Goal: Check status: Check status

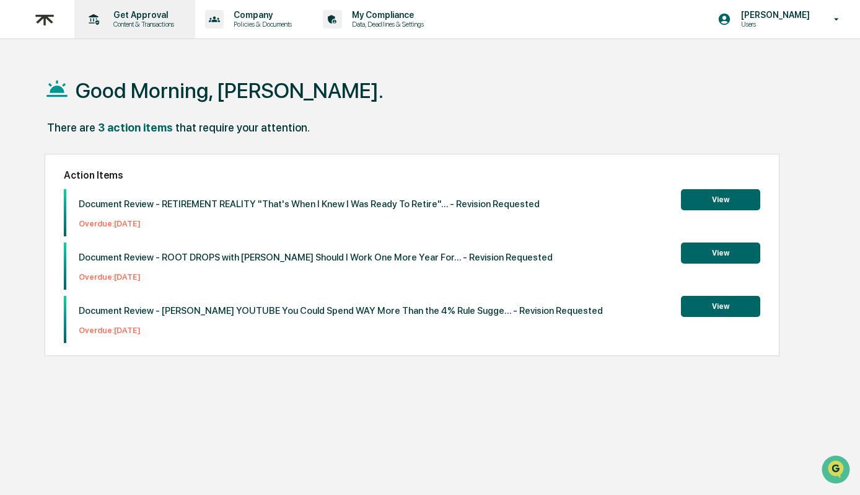
click at [148, 19] on p "Get Approval" at bounding box center [142, 15] width 77 height 10
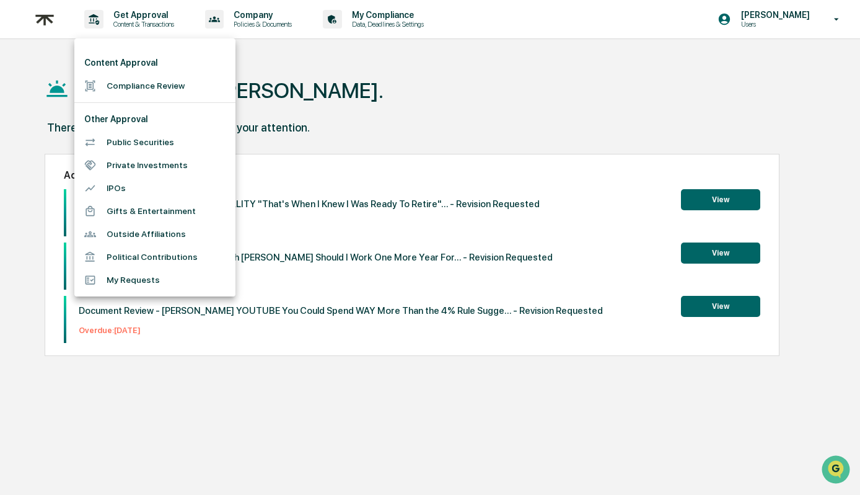
click at [158, 90] on li "Compliance Review" at bounding box center [154, 85] width 161 height 23
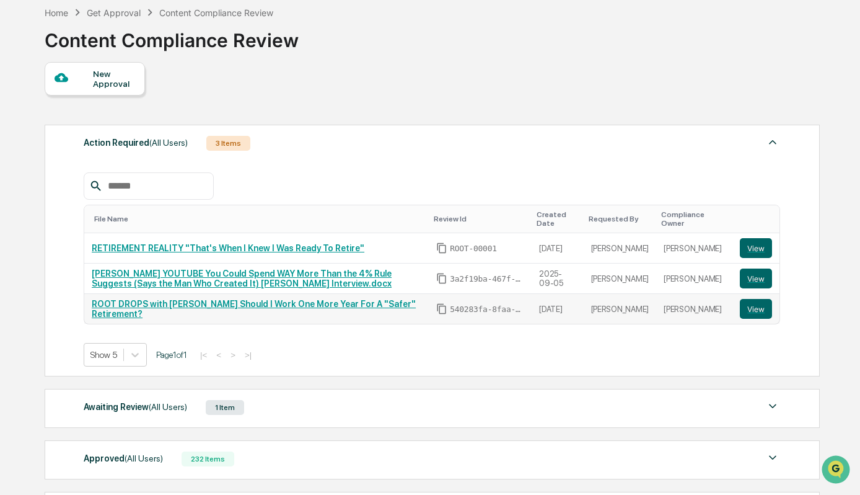
scroll to position [87, 0]
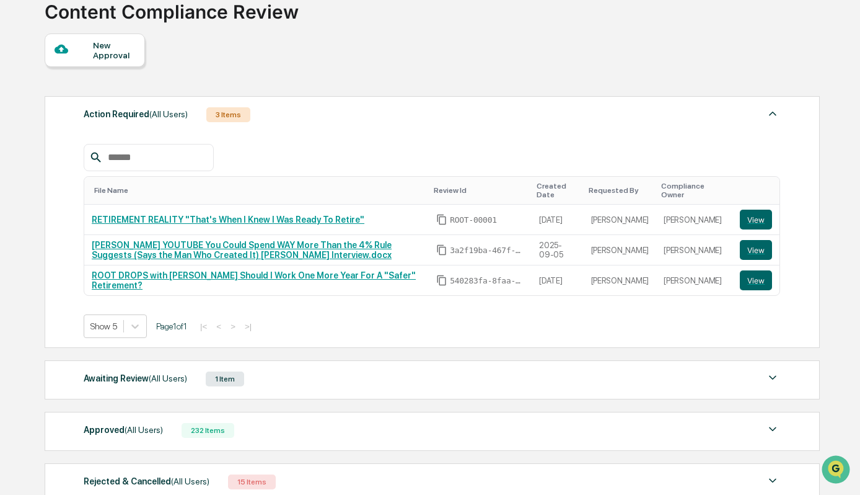
click at [353, 379] on div "Awaiting Review (All Users) 1 Item" at bounding box center [432, 378] width 697 height 17
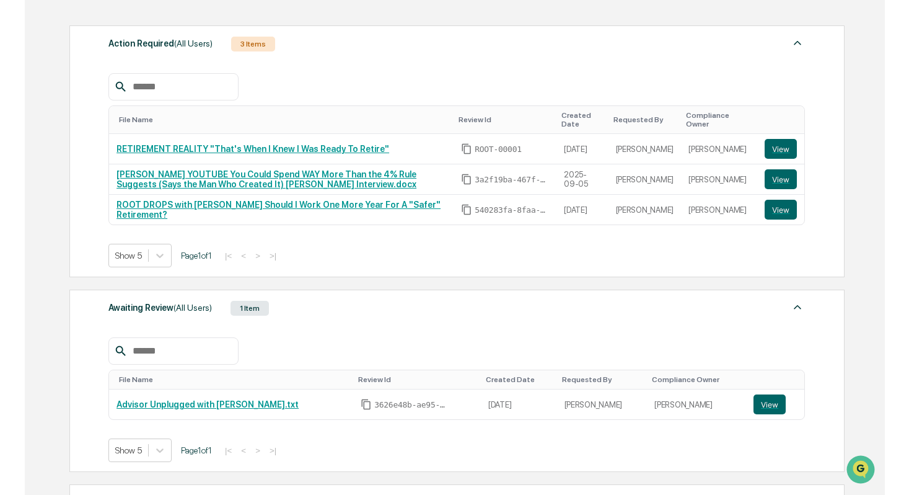
scroll to position [0, 0]
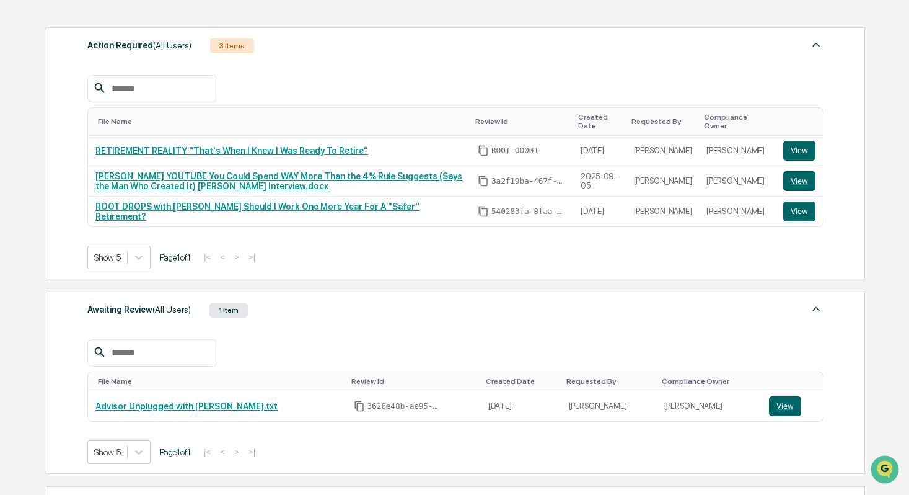
click at [172, 351] on input "text" at bounding box center [159, 353] width 105 height 16
type input "*"
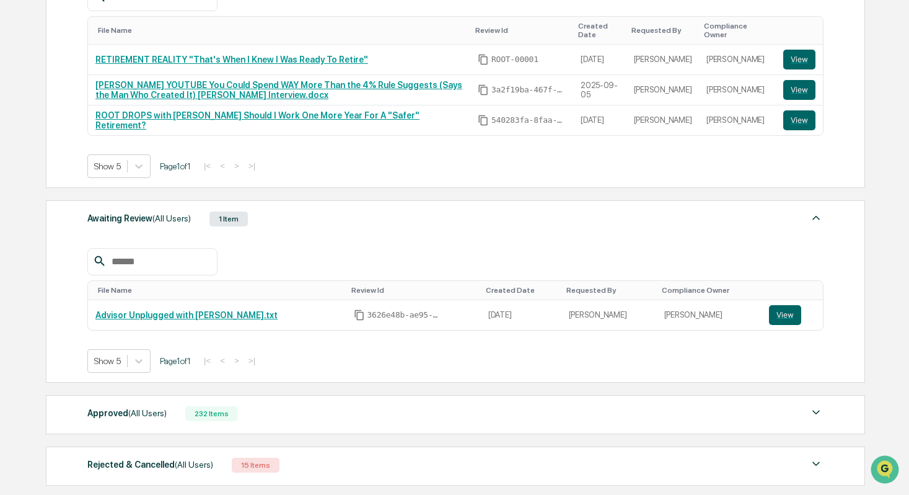
scroll to position [264, 0]
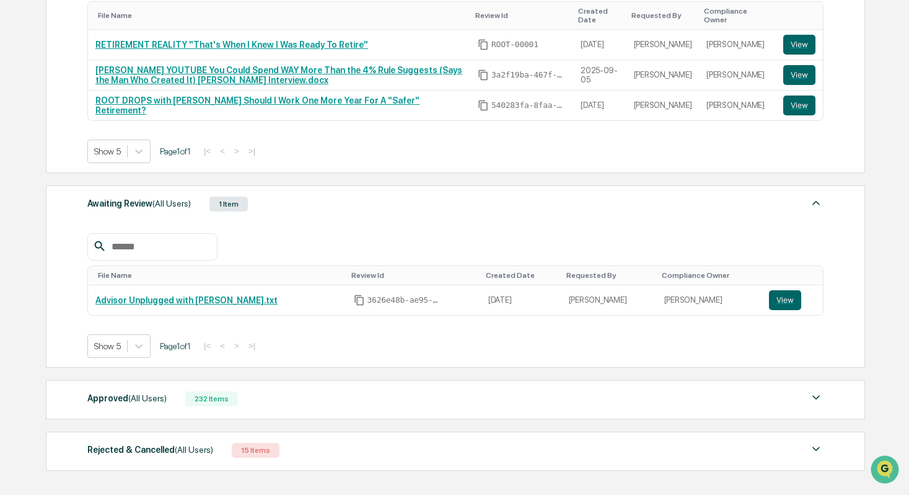
click at [278, 408] on div "Approved (All Users) 232 Items File Name Review Id Created Date Requested By Co…" at bounding box center [456, 399] width 820 height 39
click at [342, 413] on div "Approved (All Users) 232 Items File Name Review Id Created Date Requested By Co…" at bounding box center [456, 399] width 820 height 39
click at [338, 404] on div "Approved (All Users) 232 Items" at bounding box center [455, 398] width 736 height 17
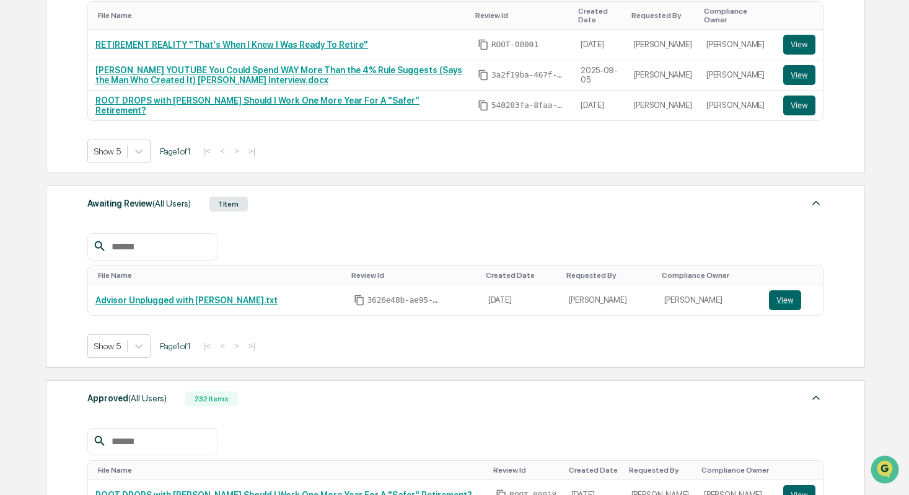
click at [174, 438] on input "text" at bounding box center [159, 441] width 105 height 16
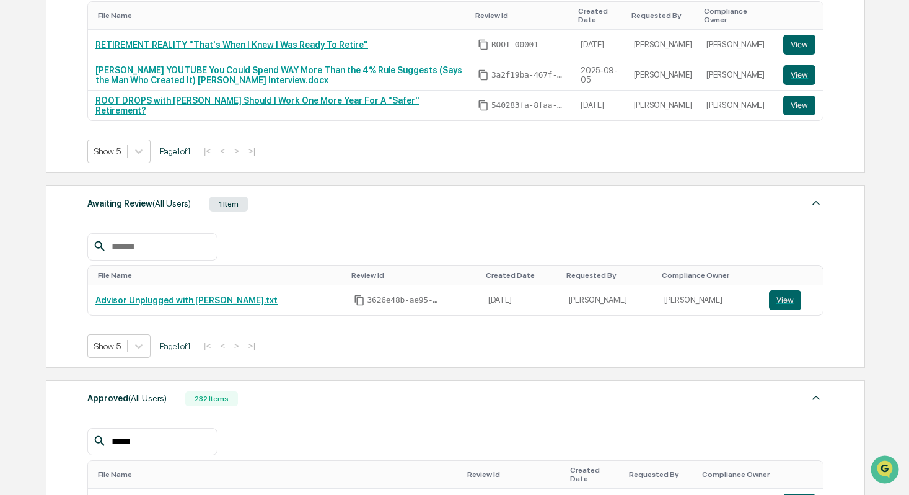
type input "*****"
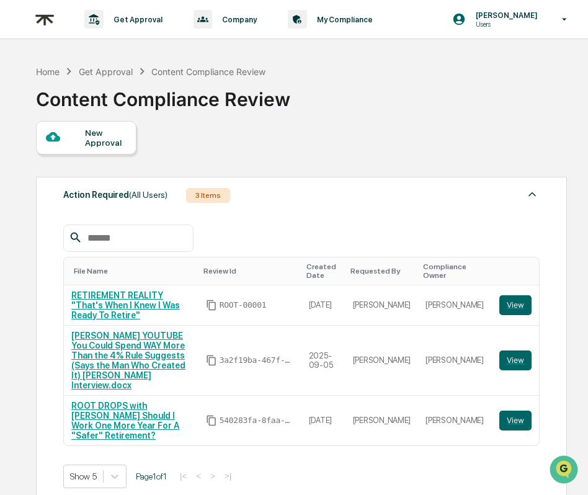
scroll to position [0, 0]
